Goal: Task Accomplishment & Management: Use online tool/utility

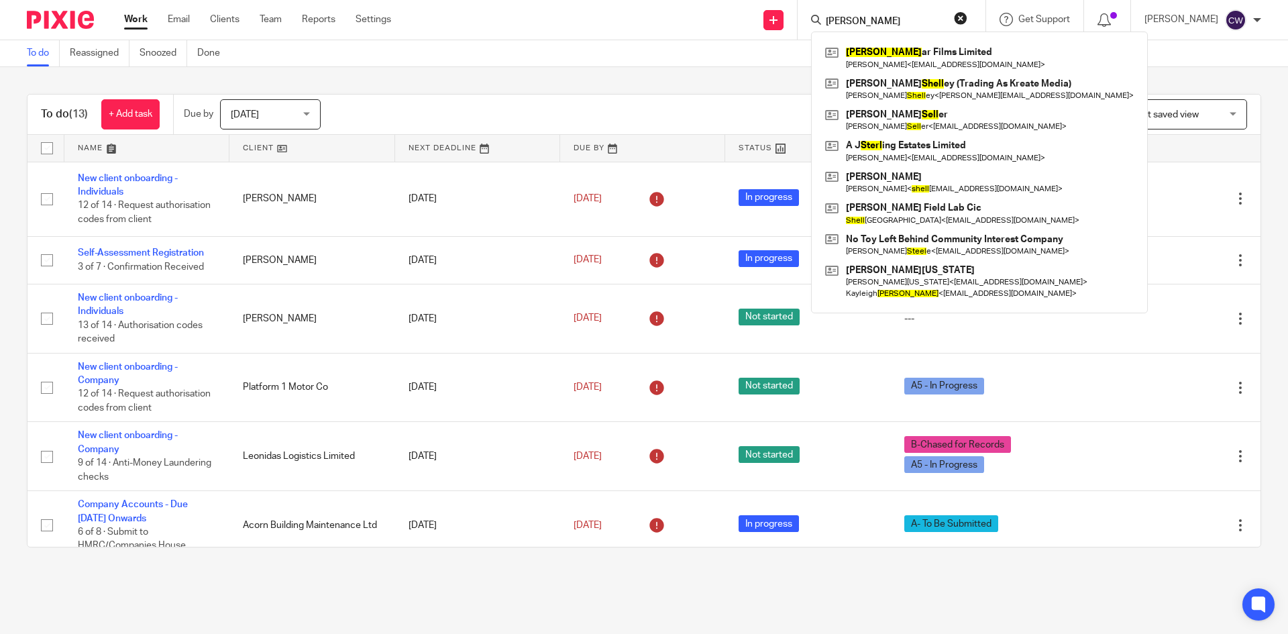
click at [836, 11] on form "stell" at bounding box center [896, 19] width 143 height 17
drag, startPoint x: 840, startPoint y: 15, endPoint x: 760, endPoint y: 23, distance: 79.5
click at [760, 22] on div "Send new email Create task Add client stell Stell ar Films Limited Guy Richard …" at bounding box center [849, 20] width 877 height 40
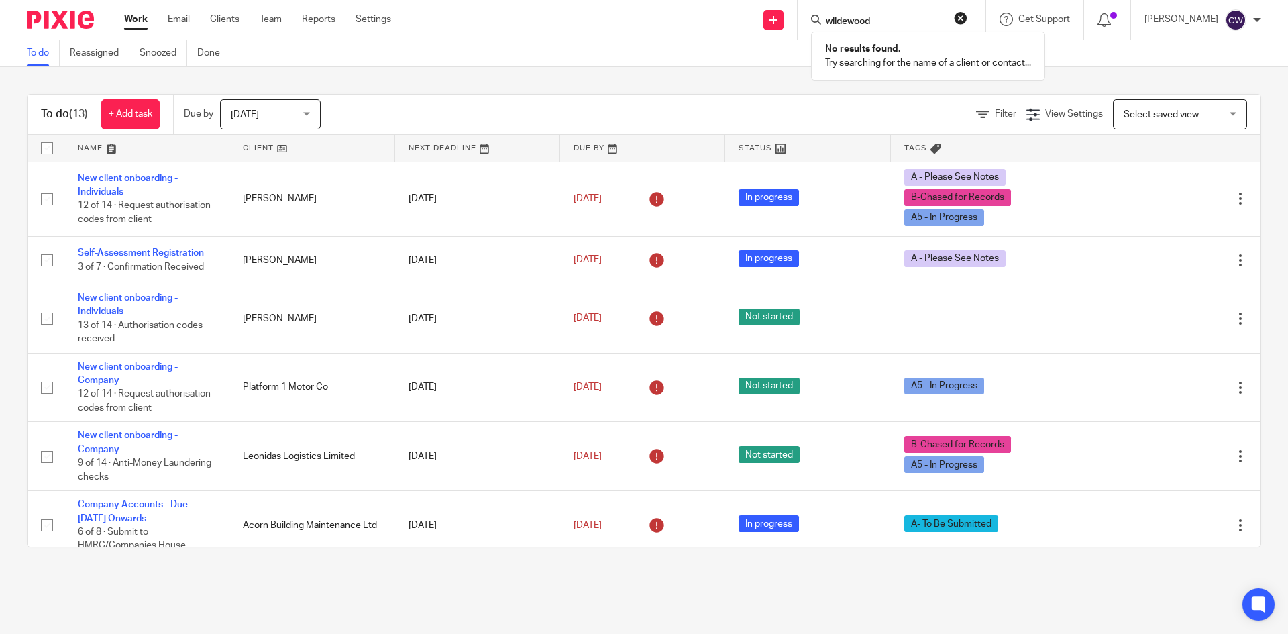
type input "wildewood"
click at [226, 15] on link "Clients" at bounding box center [225, 19] width 30 height 13
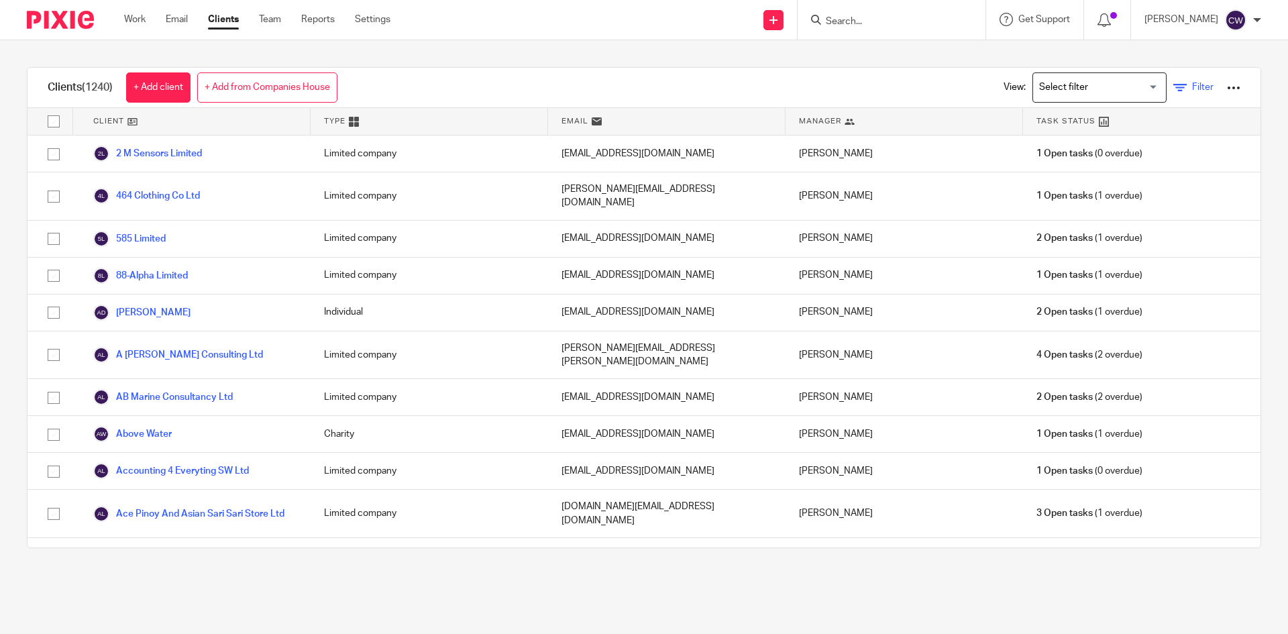
click at [1174, 88] on link "Filter" at bounding box center [1194, 88] width 40 height 14
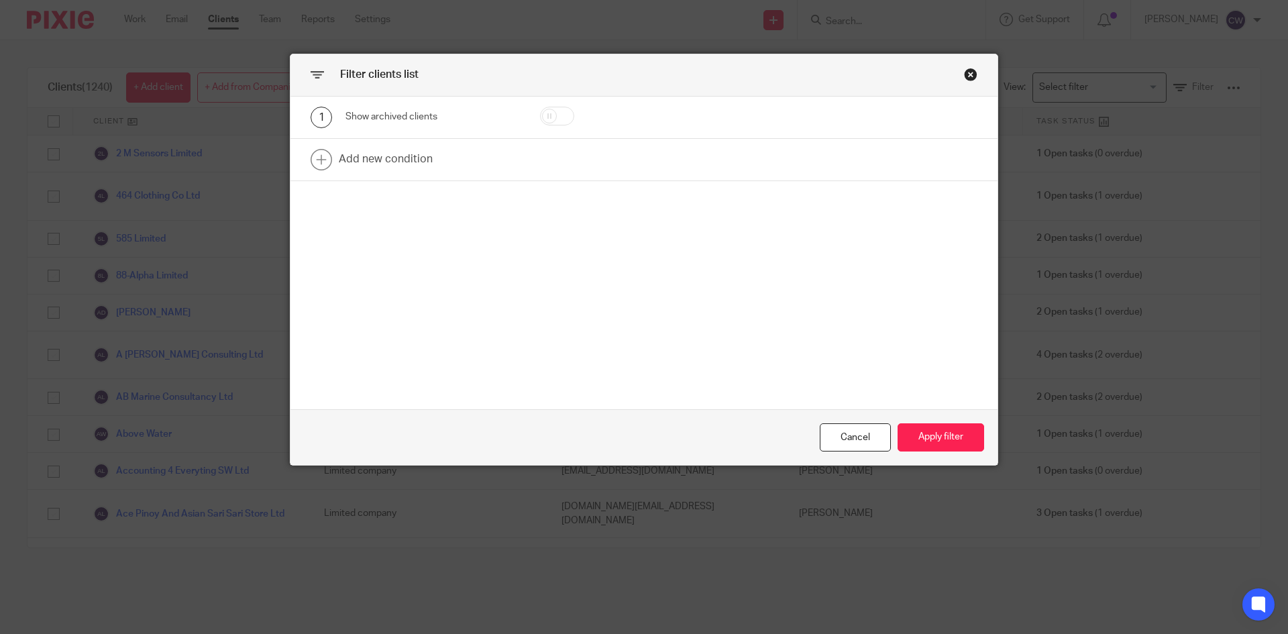
click at [554, 119] on input "checkbox" at bounding box center [557, 116] width 34 height 19
checkbox input "true"
drag, startPoint x: 953, startPoint y: 422, endPoint x: 955, endPoint y: 444, distance: 22.2
click at [954, 436] on div "Cancel Apply filter" at bounding box center [644, 437] width 707 height 56
click at [955, 440] on button "Apply filter" at bounding box center [941, 437] width 87 height 29
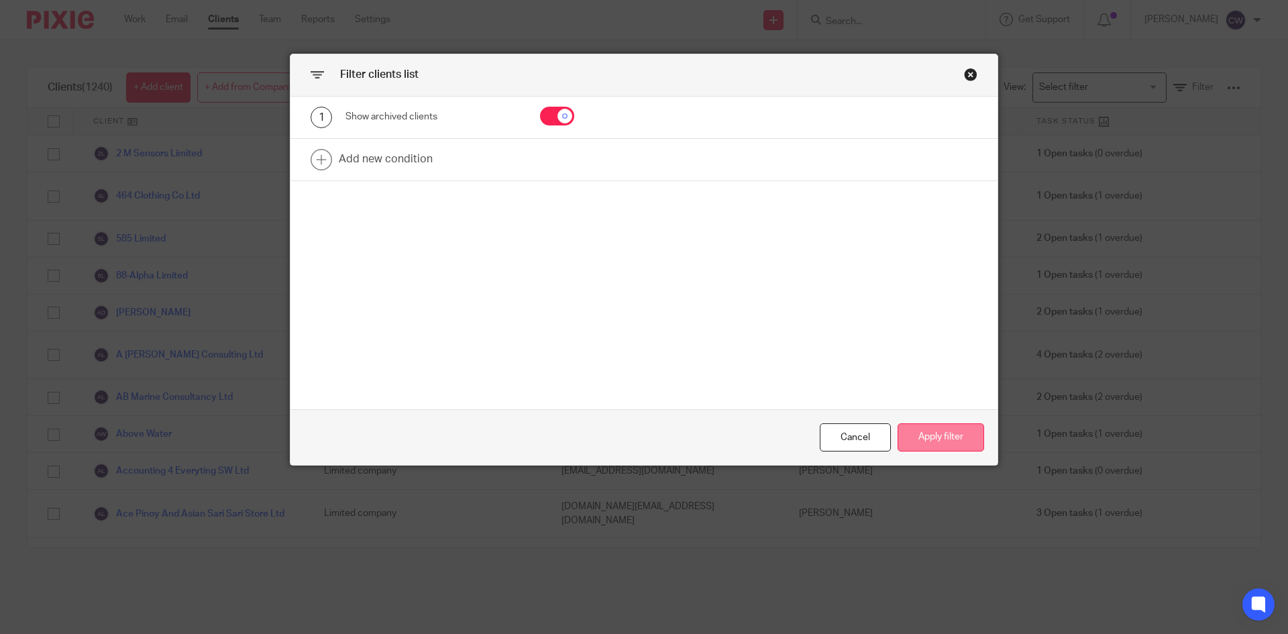
click at [923, 442] on button "Apply filter" at bounding box center [941, 437] width 87 height 29
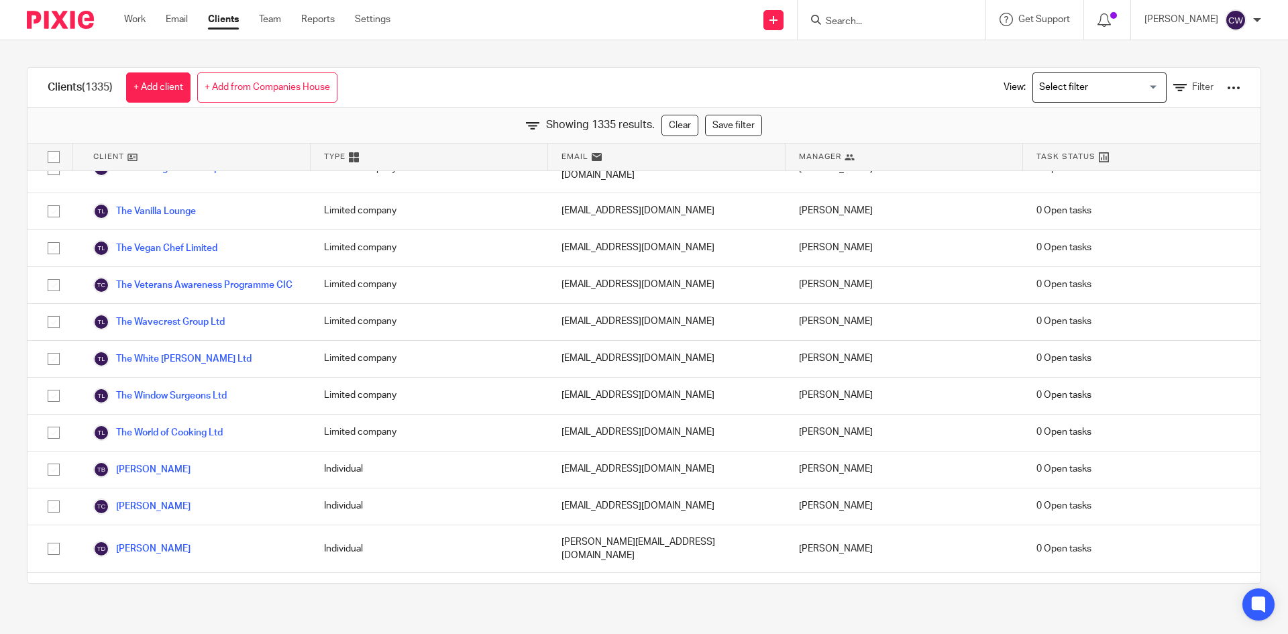
scroll to position [48396, 0]
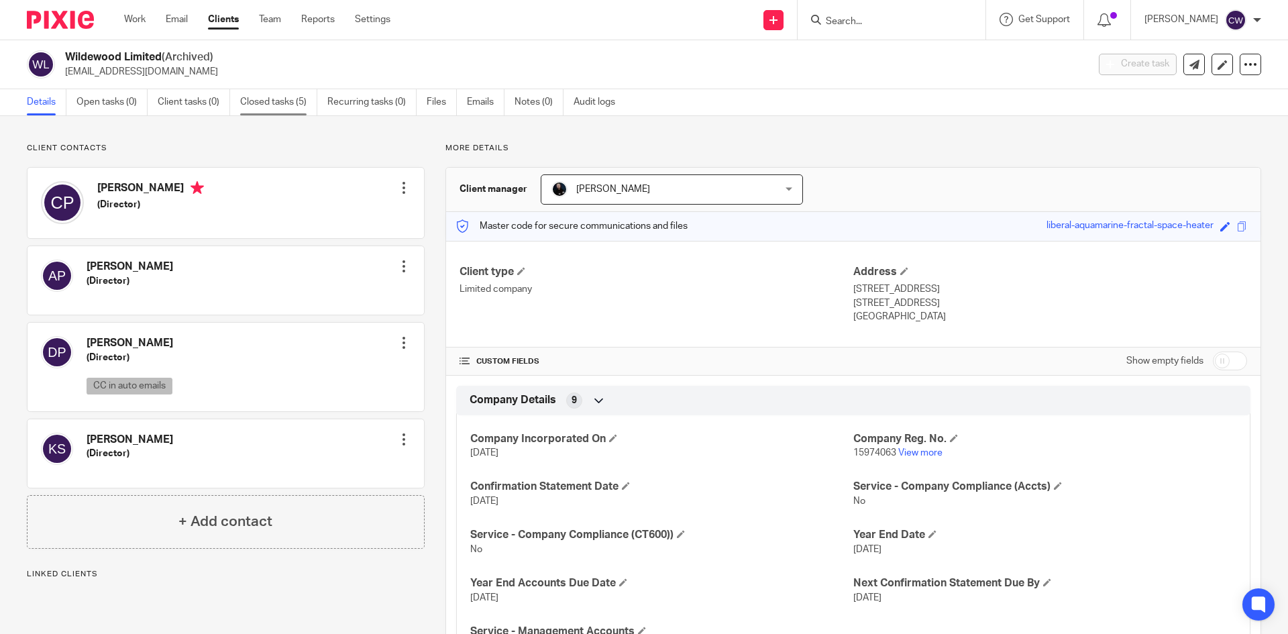
click at [305, 101] on link "Closed tasks (5)" at bounding box center [278, 102] width 77 height 26
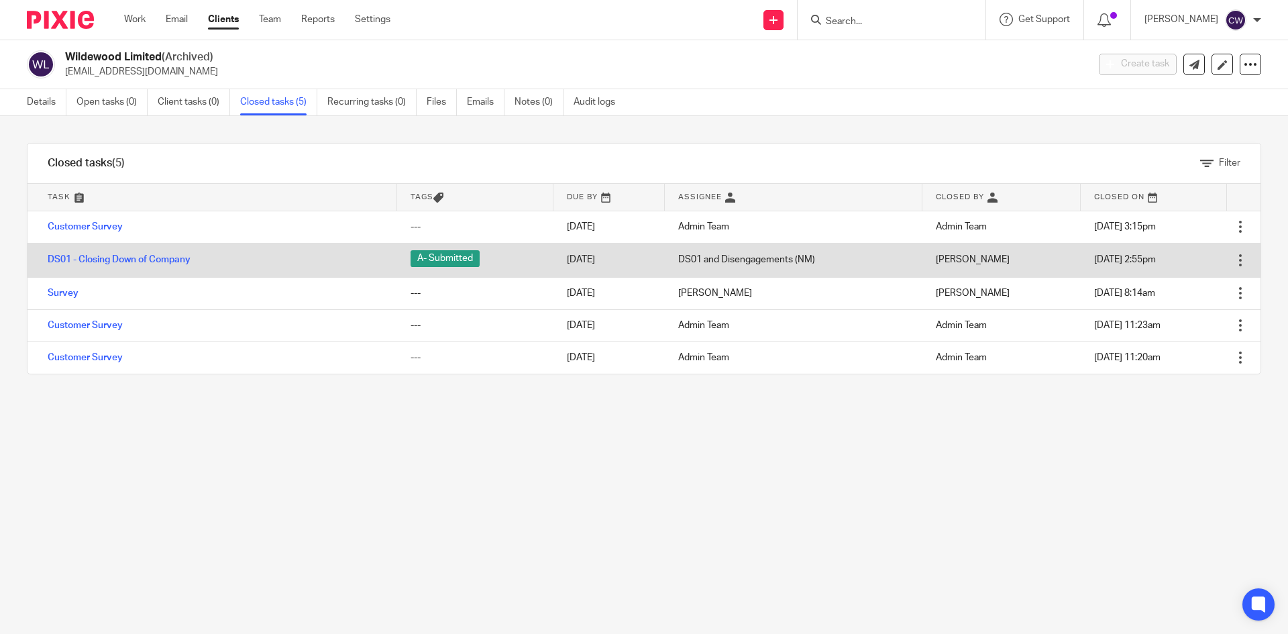
click at [117, 250] on td "DS01 - Closing Down of Company" at bounding box center [213, 260] width 370 height 34
click at [117, 257] on link "DS01 - Closing Down of Company" at bounding box center [119, 259] width 143 height 9
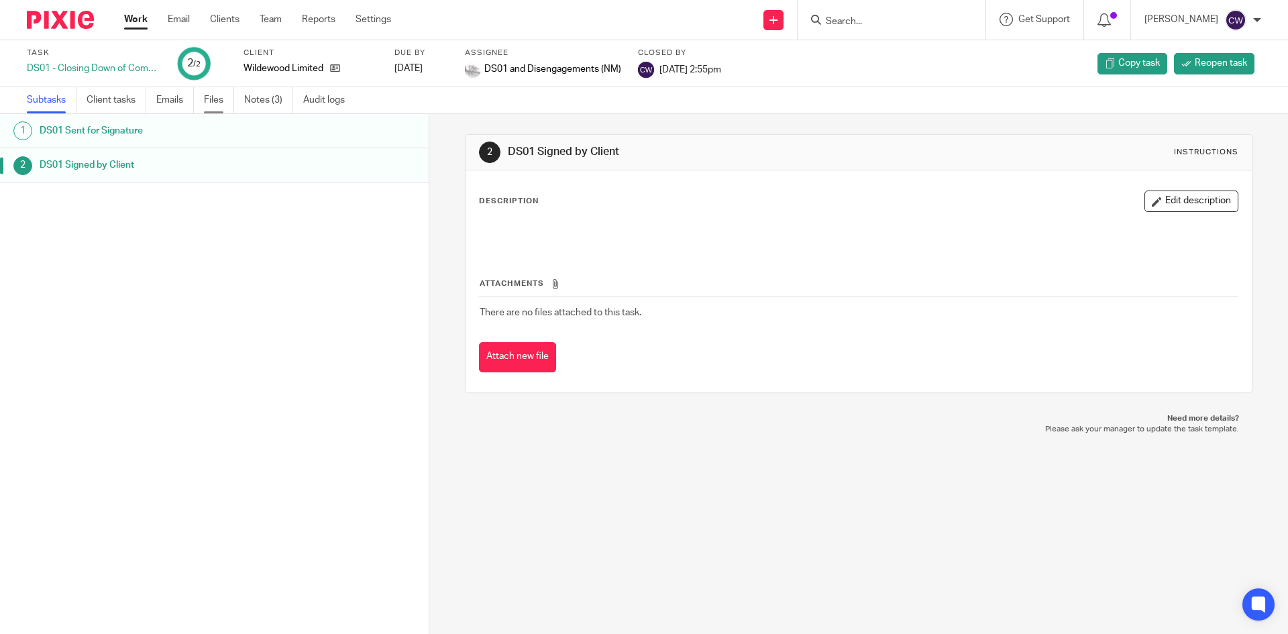
click at [223, 101] on link "Files" at bounding box center [219, 100] width 30 height 26
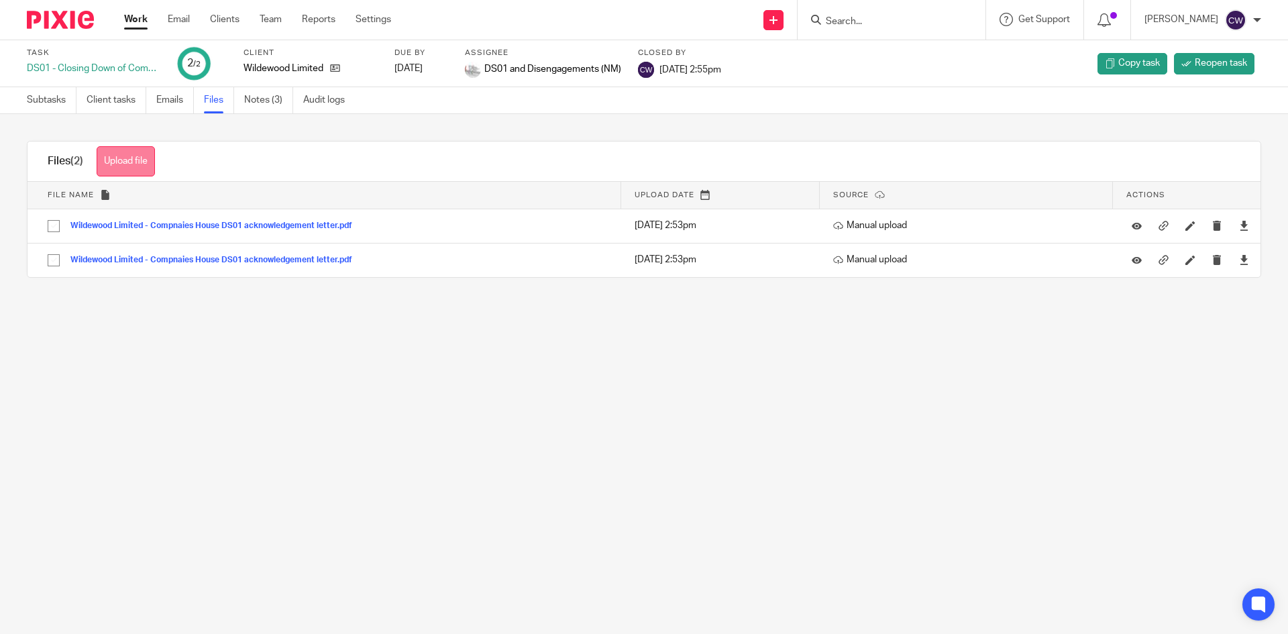
click at [132, 157] on button "Upload file" at bounding box center [126, 161] width 58 height 30
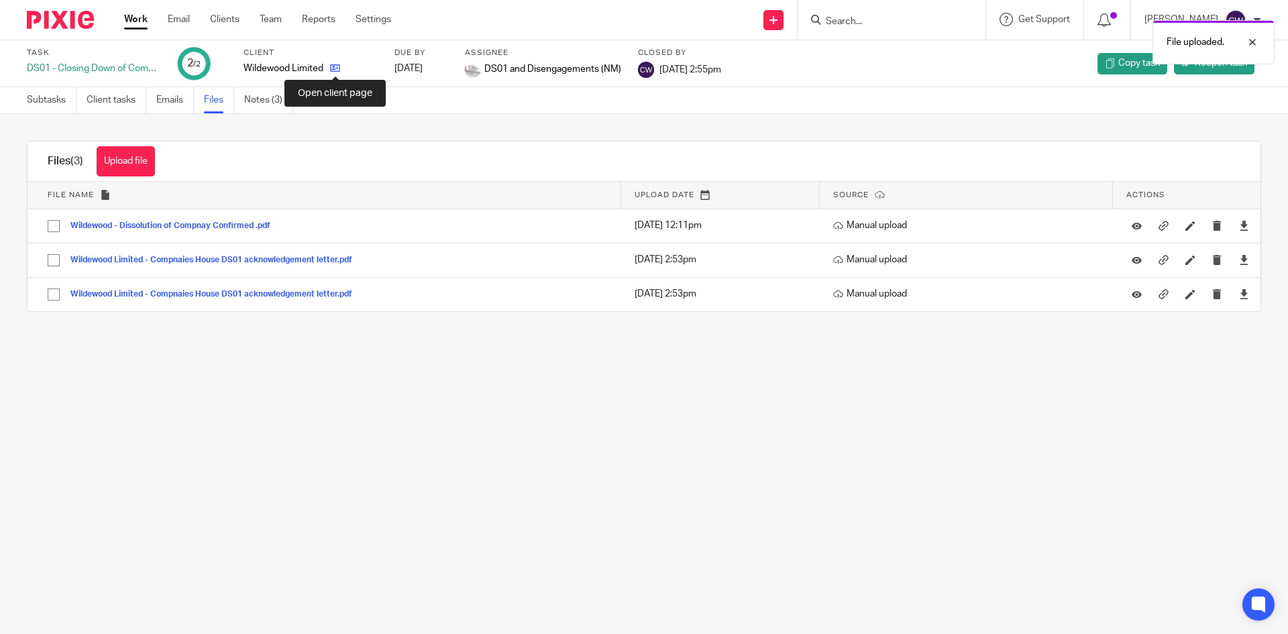
click at [338, 68] on icon at bounding box center [335, 68] width 10 height 10
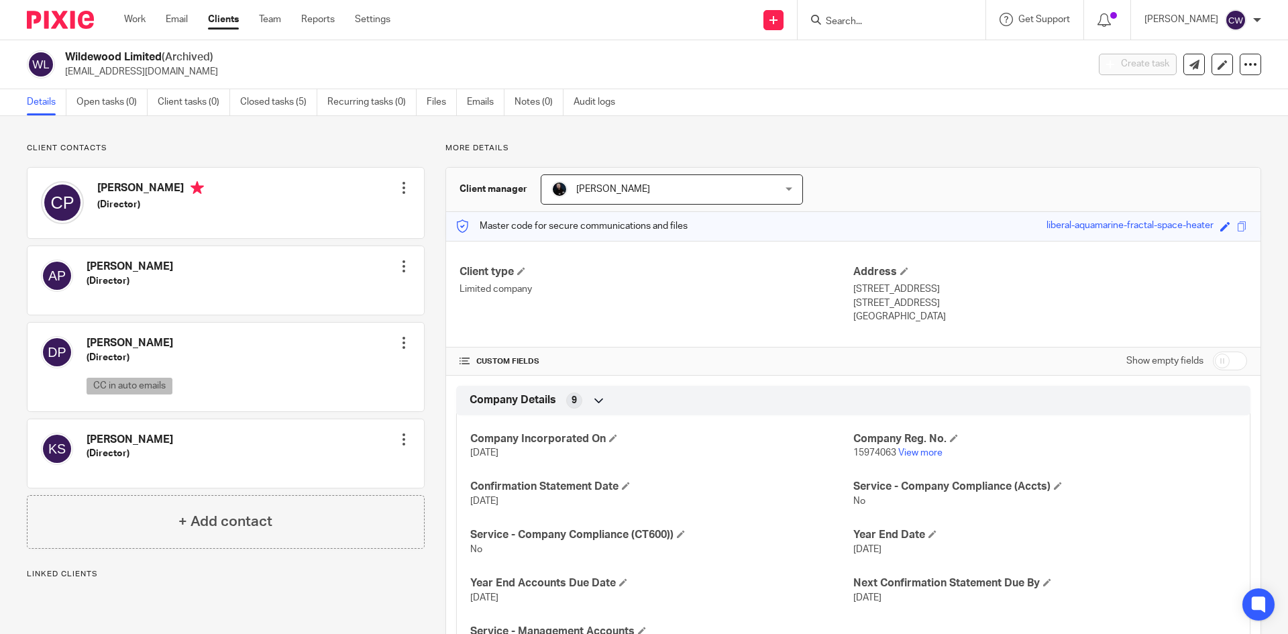
drag, startPoint x: 62, startPoint y: 72, endPoint x: 160, endPoint y: 75, distance: 98.0
click at [160, 75] on div "Wildewood Limited (Archived) [EMAIL_ADDRESS][DOMAIN_NAME]" at bounding box center [553, 64] width 1052 height 28
copy p "thebeulah@gmail.com"
